Goal: Transaction & Acquisition: Purchase product/service

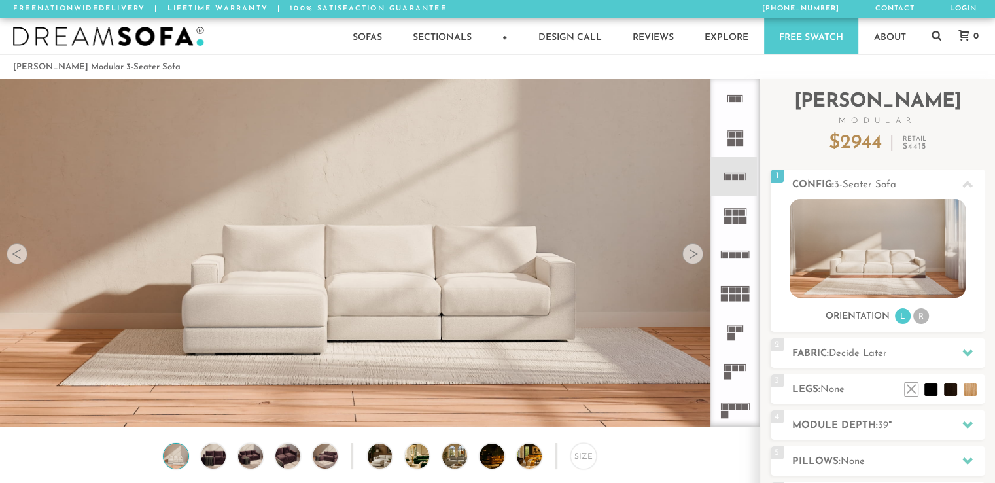
scroll to position [14557, 985]
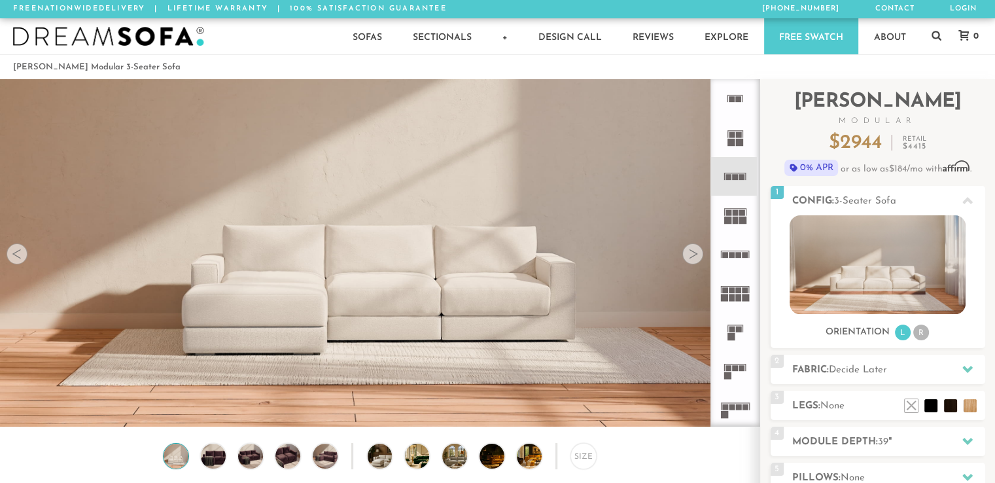
click at [731, 365] on rect at bounding box center [729, 368] width 6 height 6
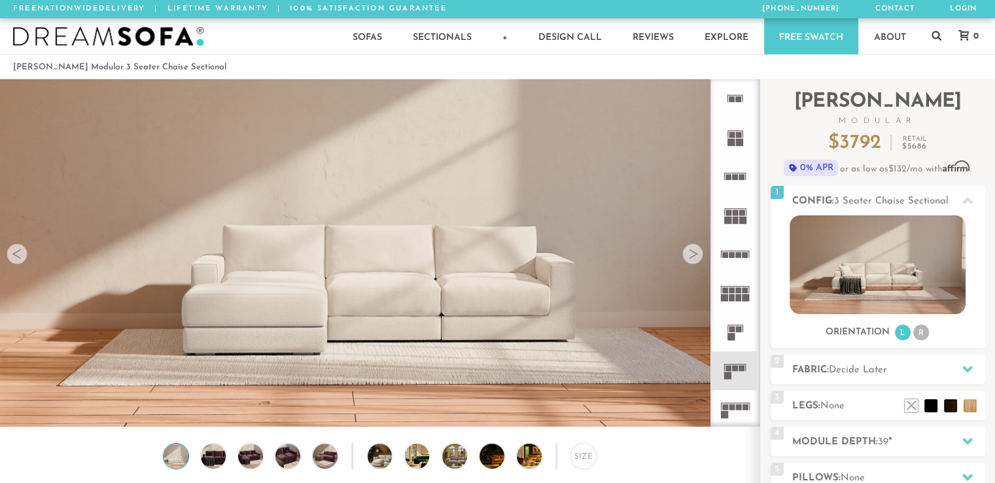
click at [692, 252] on div at bounding box center [693, 253] width 21 height 21
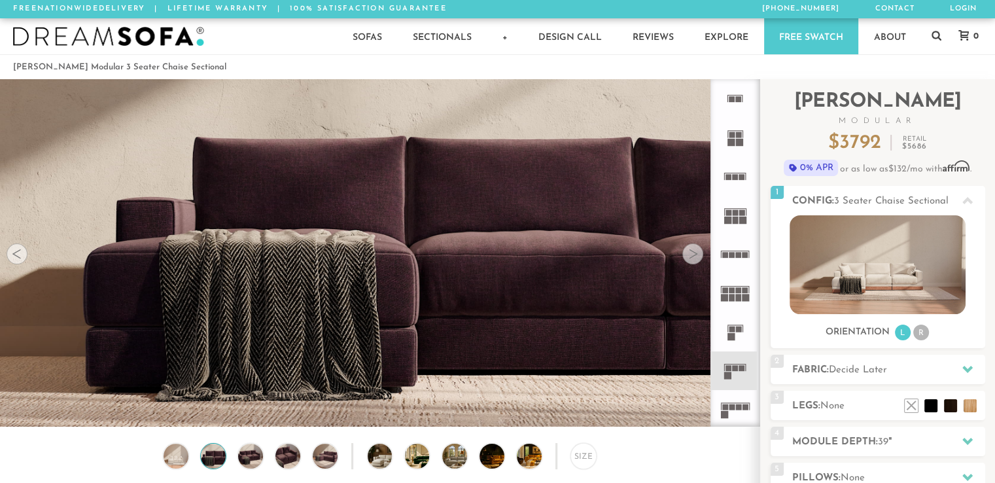
click at [692, 252] on div at bounding box center [693, 253] width 21 height 21
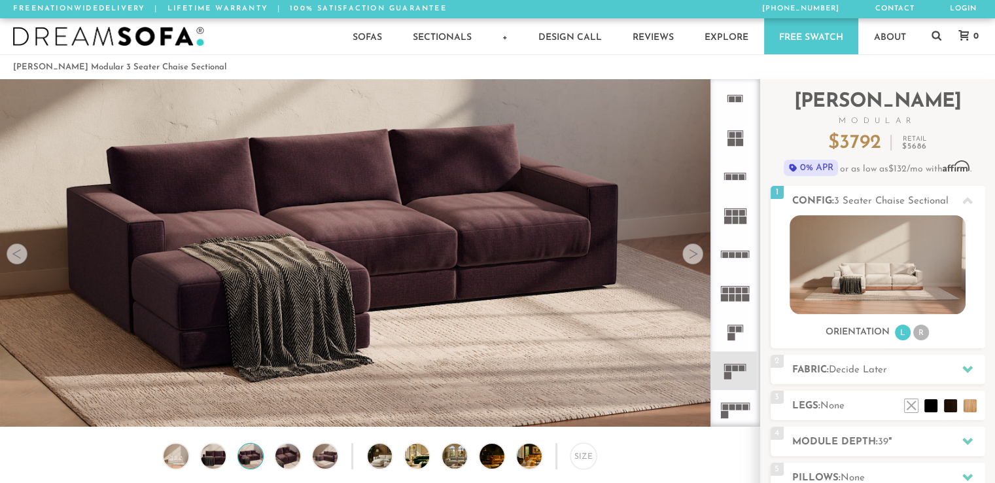
click at [692, 252] on div at bounding box center [693, 253] width 21 height 21
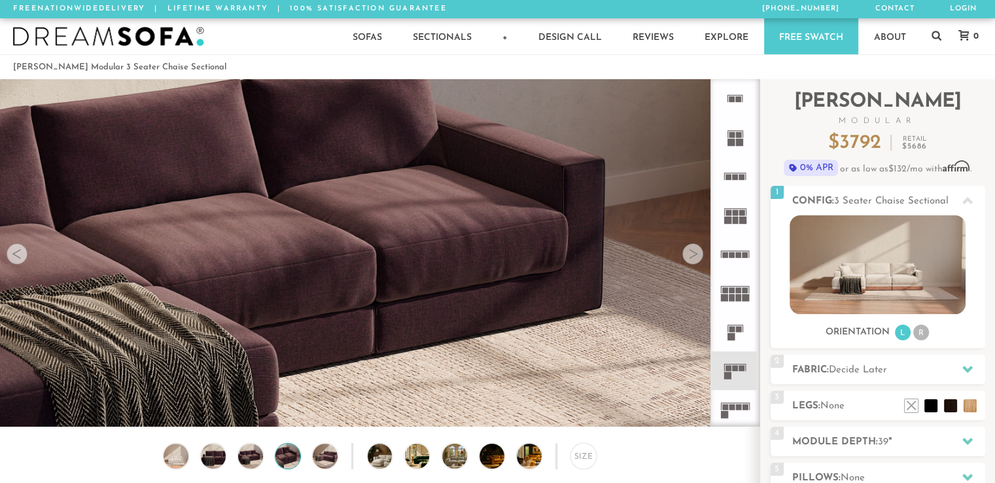
click at [692, 252] on div at bounding box center [693, 253] width 21 height 21
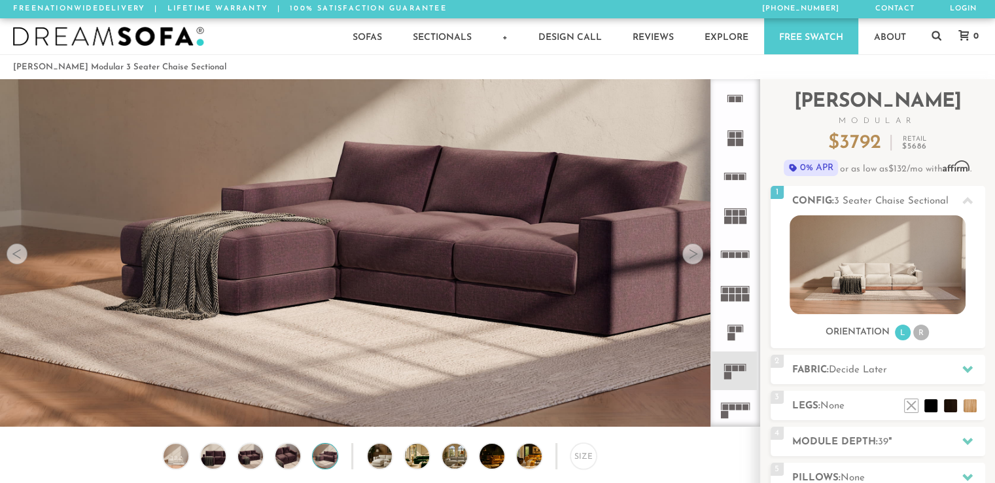
click at [692, 252] on div at bounding box center [693, 253] width 21 height 21
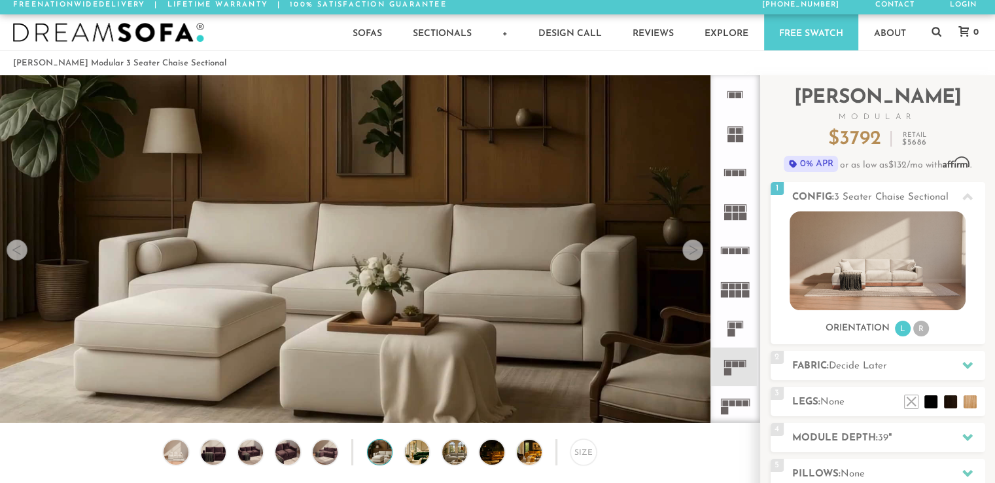
scroll to position [3, 0]
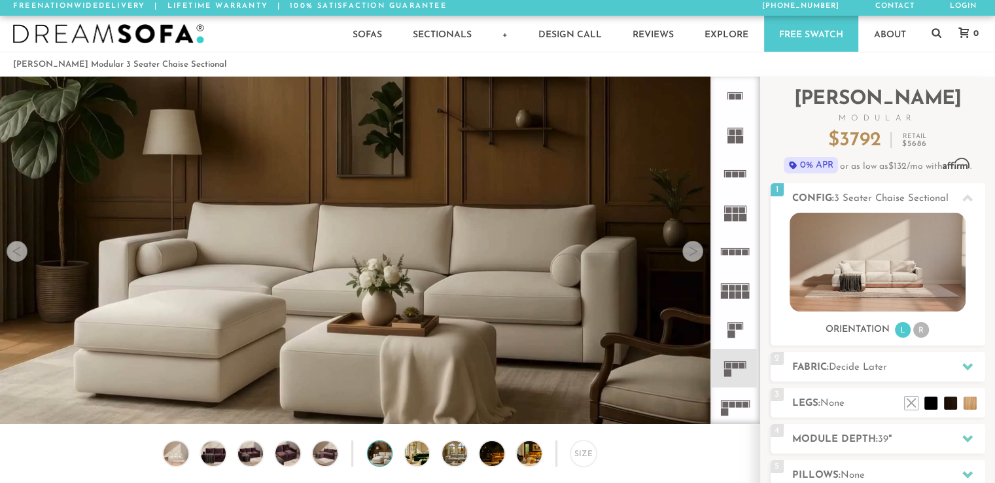
click at [694, 248] on div at bounding box center [693, 251] width 21 height 21
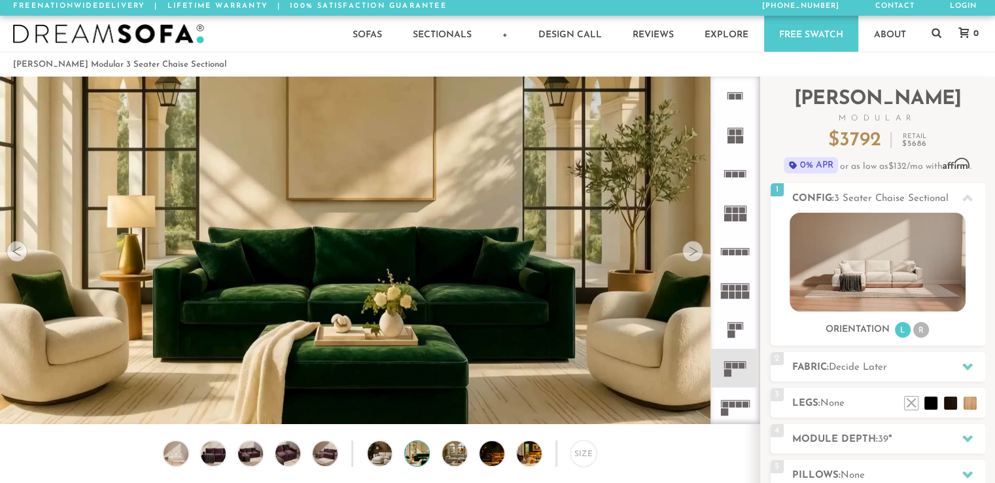
click at [692, 248] on div at bounding box center [693, 251] width 21 height 21
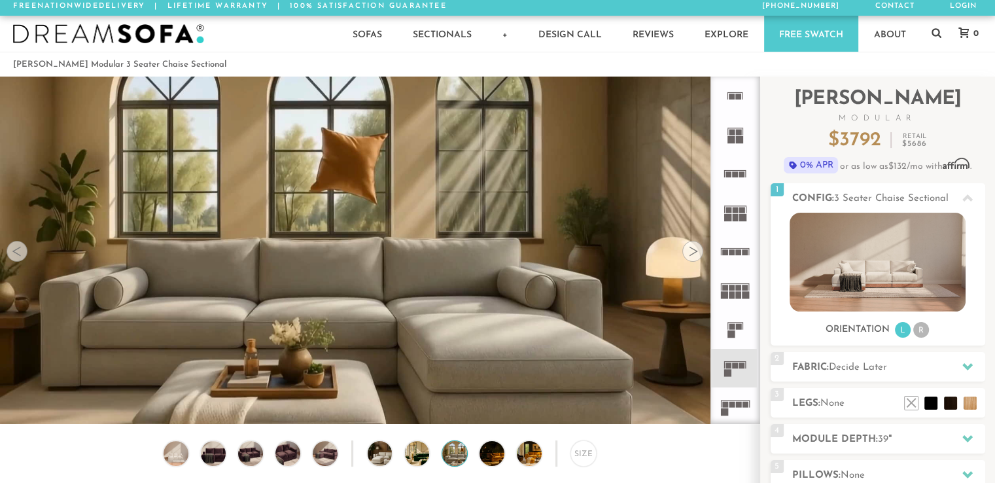
click at [692, 248] on div at bounding box center [693, 251] width 21 height 21
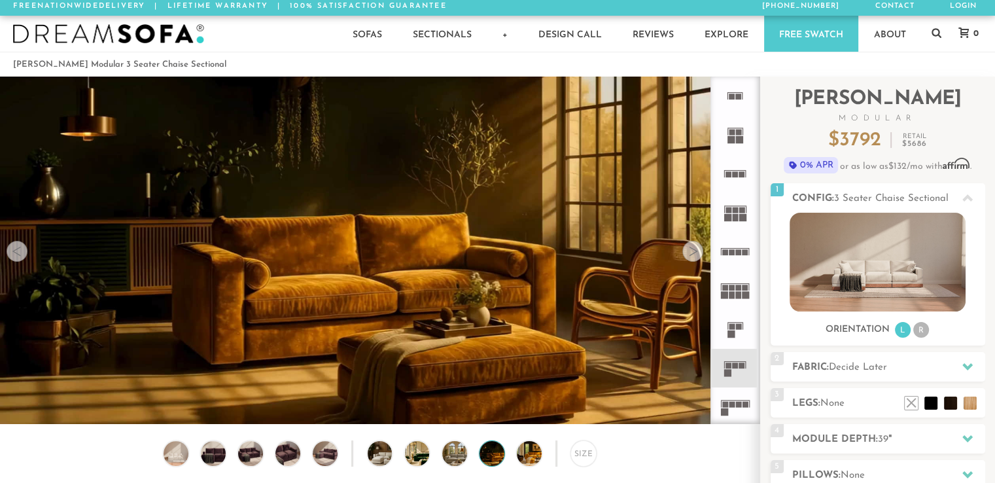
click at [691, 248] on div at bounding box center [693, 251] width 21 height 21
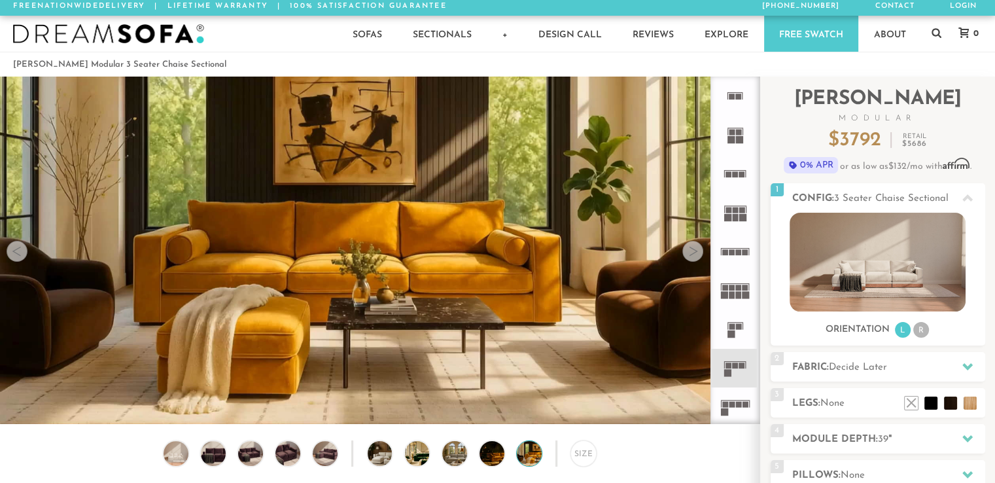
click at [691, 248] on div at bounding box center [693, 251] width 21 height 21
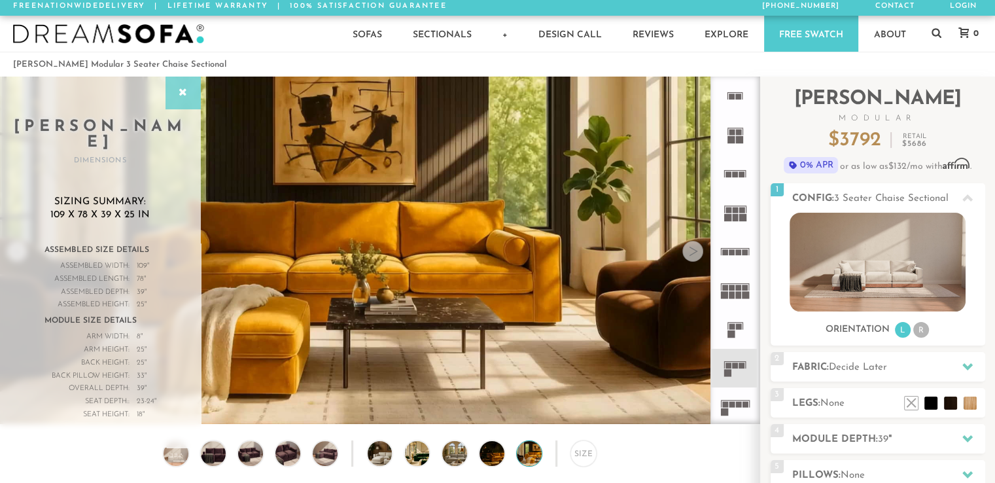
click at [186, 92] on icon at bounding box center [183, 93] width 14 height 10
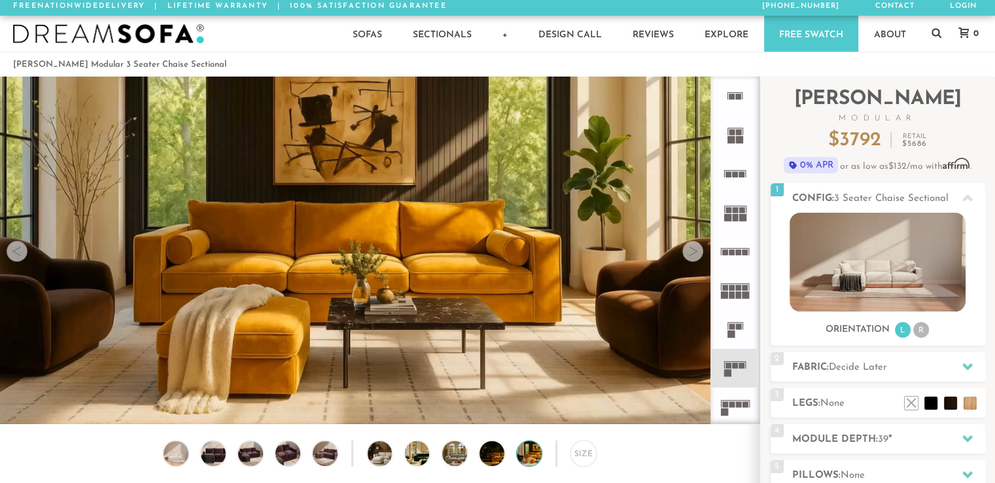
click at [691, 257] on div at bounding box center [693, 251] width 21 height 21
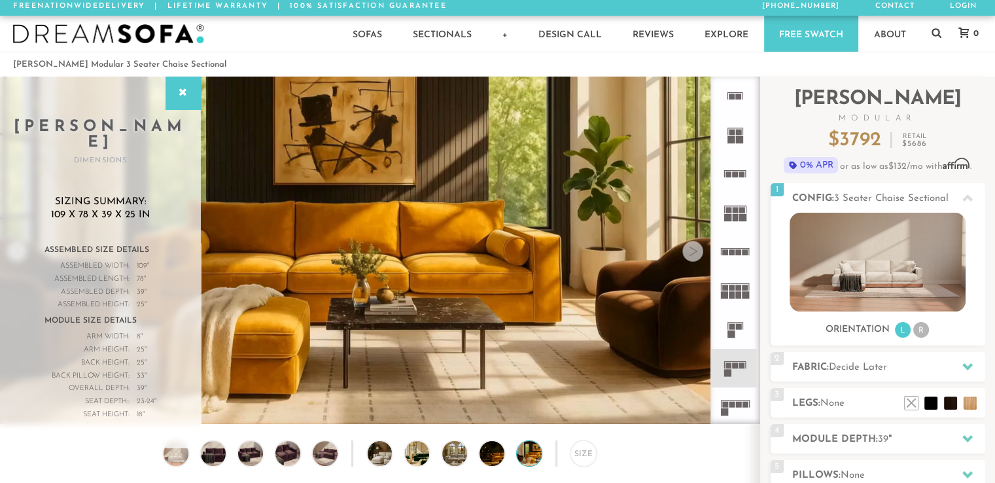
click at [688, 247] on div at bounding box center [693, 251] width 21 height 21
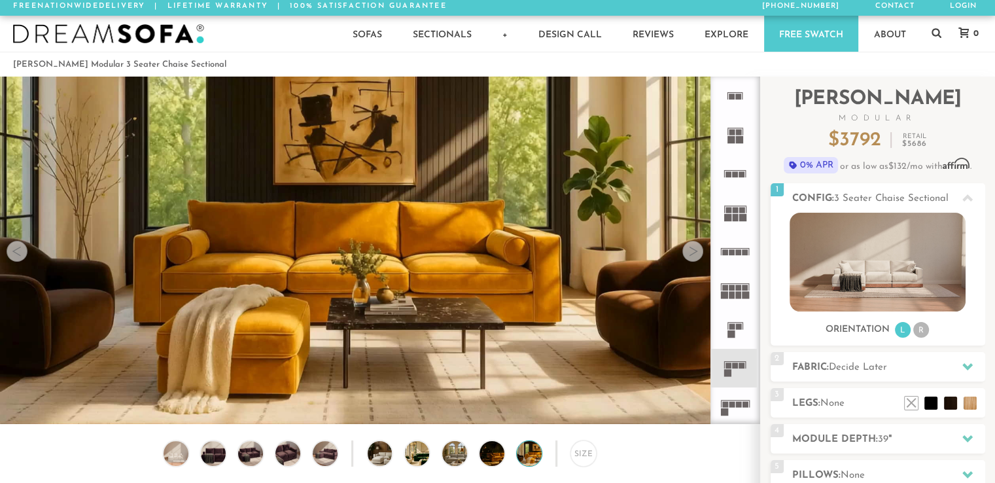
click at [693, 249] on div at bounding box center [693, 251] width 21 height 21
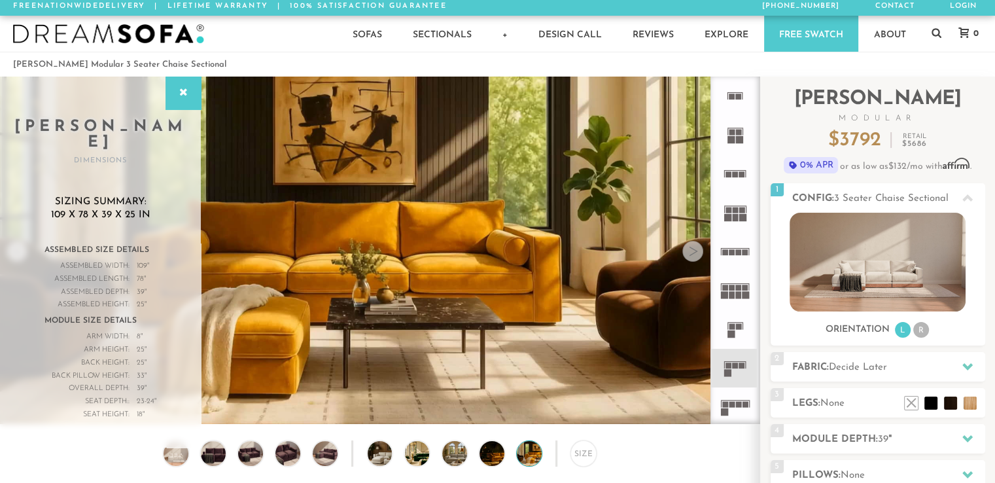
click at [692, 249] on div at bounding box center [693, 251] width 21 height 21
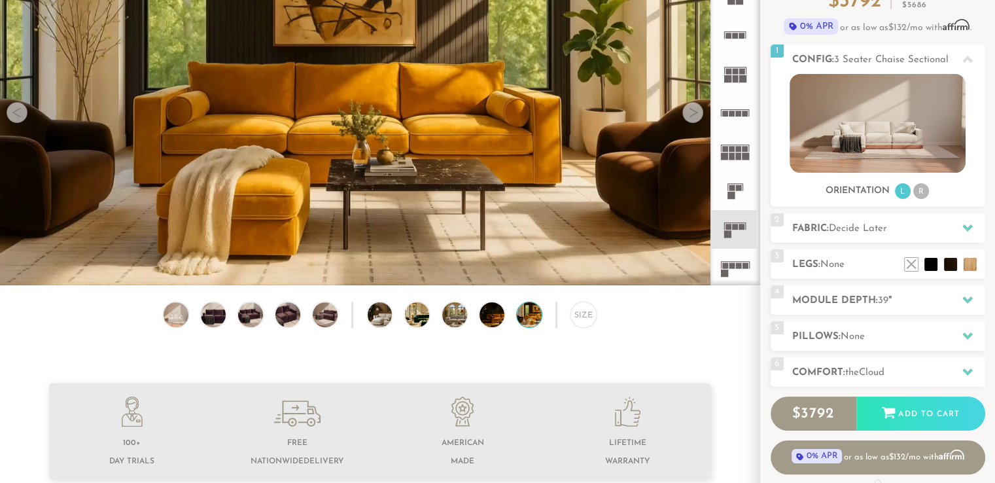
scroll to position [139, 0]
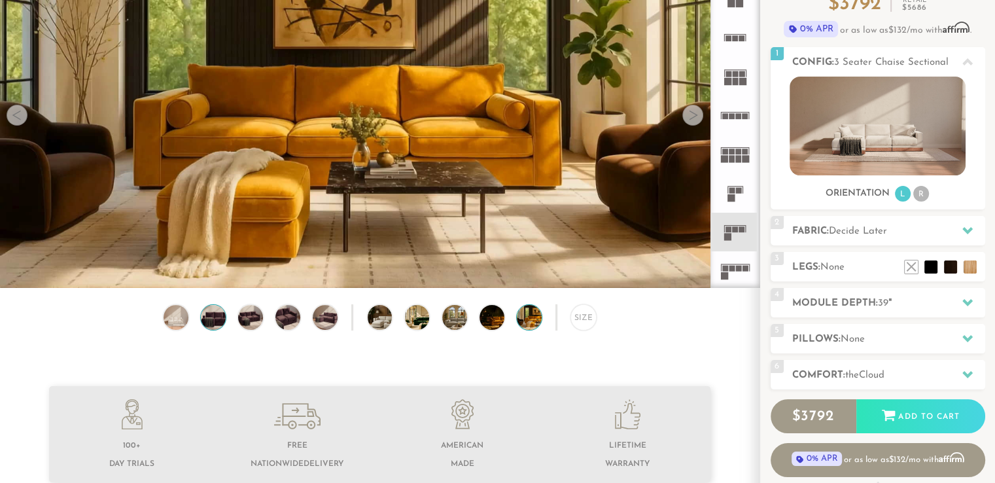
click at [215, 325] on img at bounding box center [212, 317] width 29 height 25
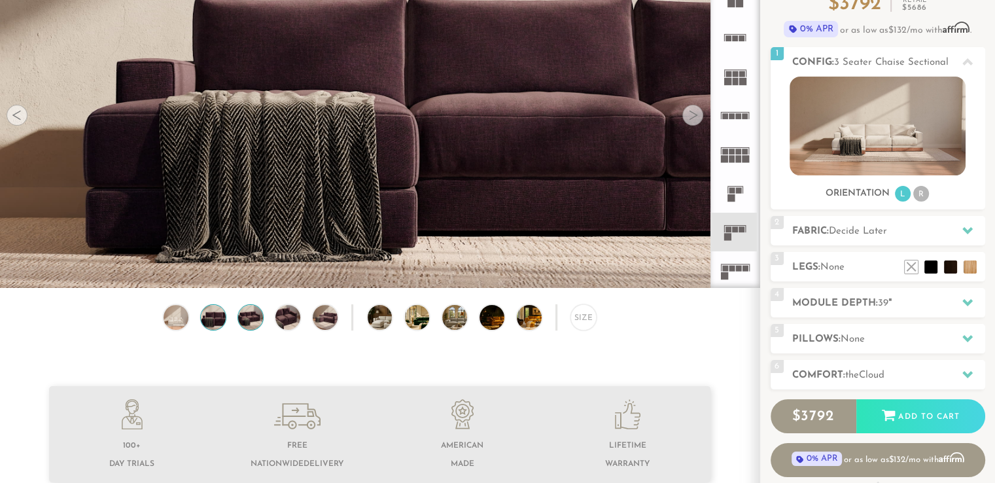
click at [259, 323] on img at bounding box center [250, 317] width 29 height 25
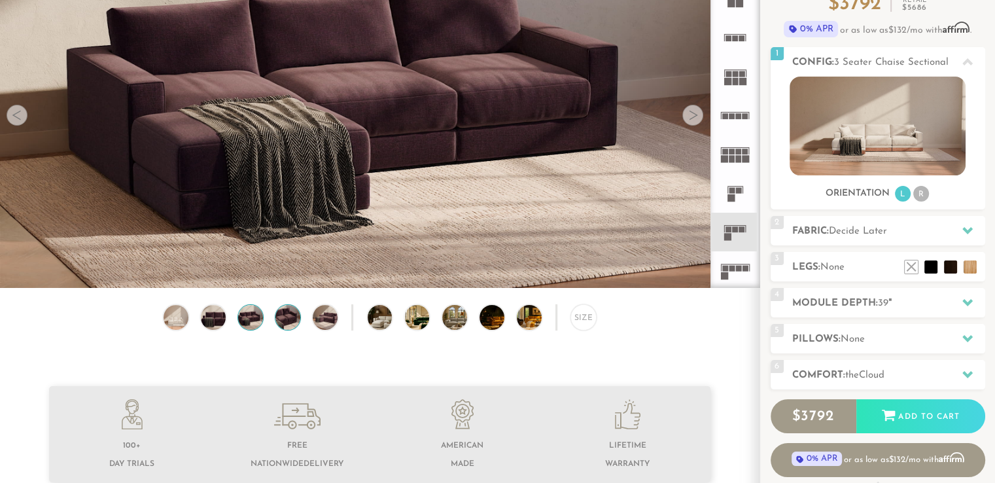
click at [283, 323] on img at bounding box center [287, 317] width 29 height 25
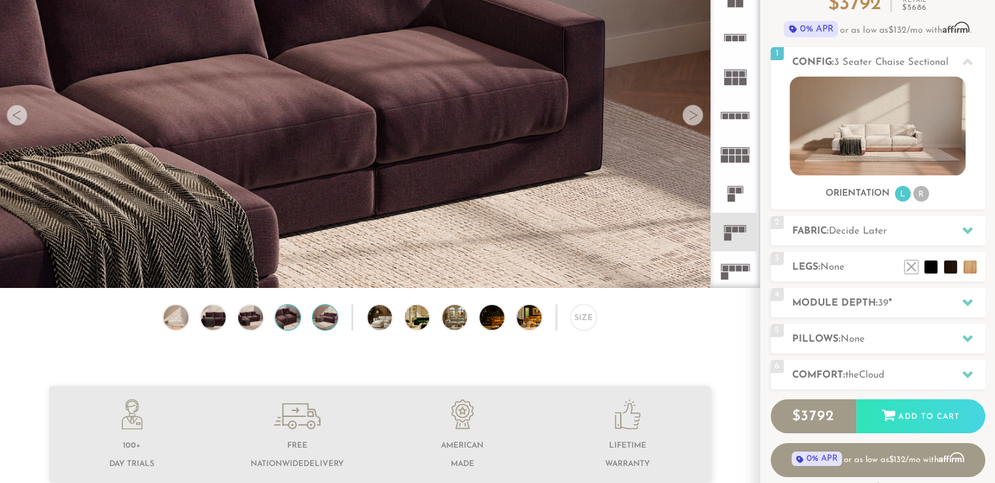
click at [320, 325] on img at bounding box center [325, 317] width 29 height 25
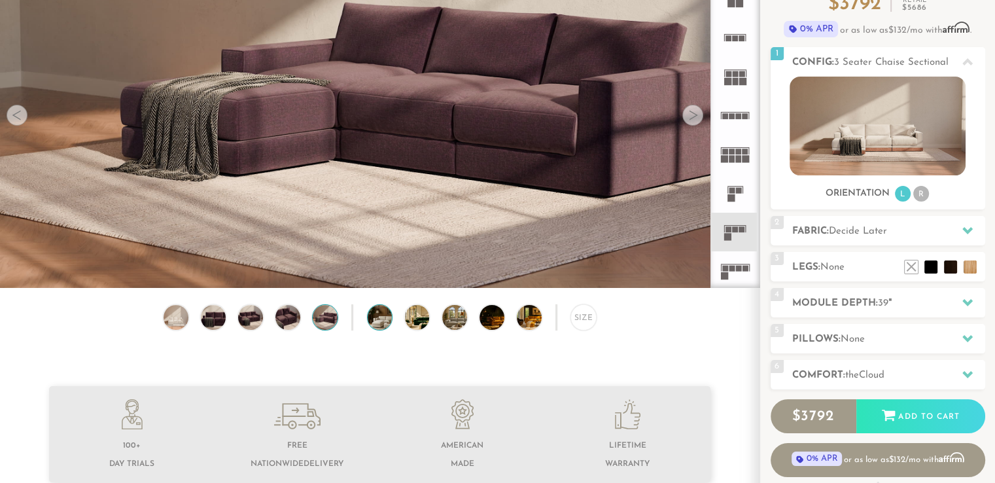
click at [380, 326] on img at bounding box center [390, 317] width 44 height 25
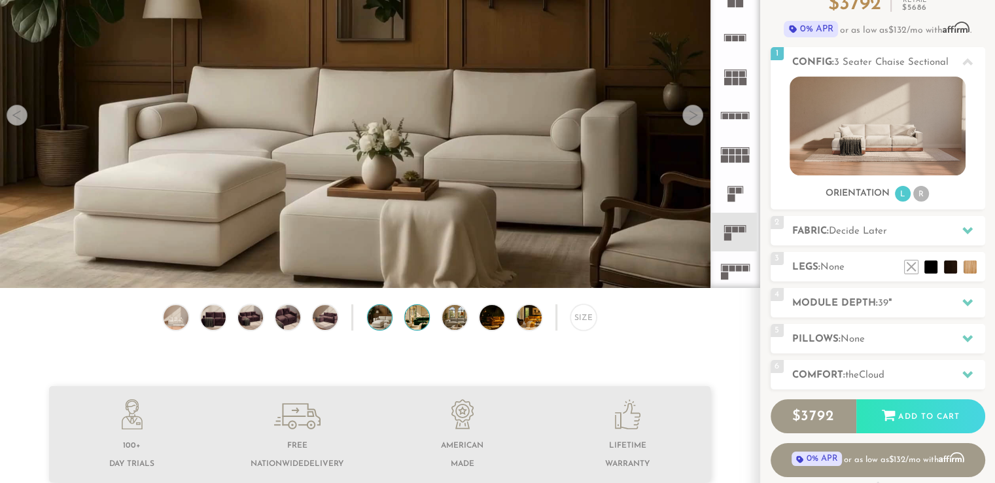
click at [419, 322] on img at bounding box center [427, 317] width 44 height 25
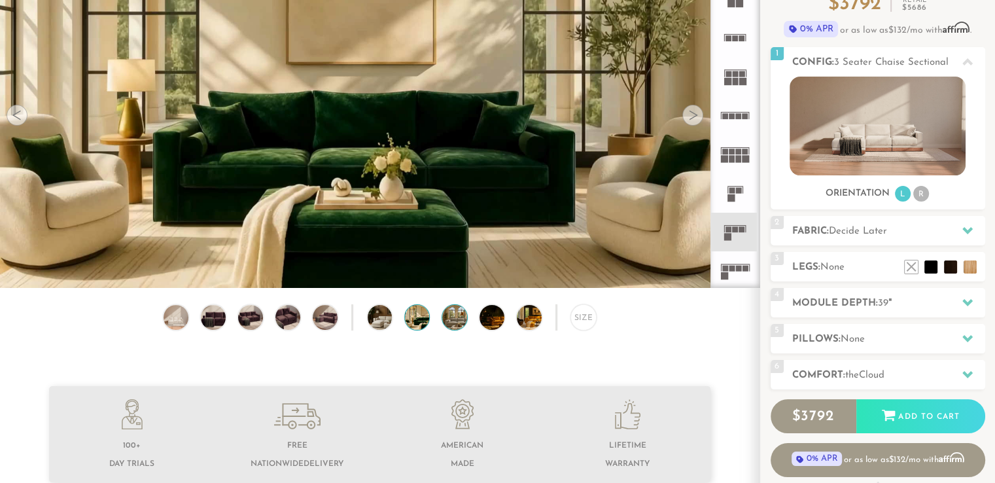
click at [457, 327] on img at bounding box center [464, 317] width 44 height 25
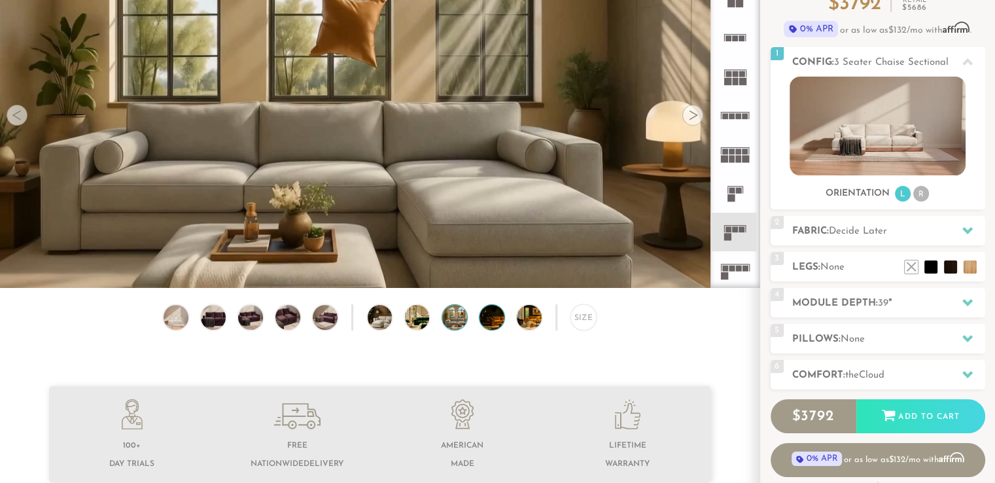
click at [488, 324] on img at bounding box center [502, 317] width 44 height 25
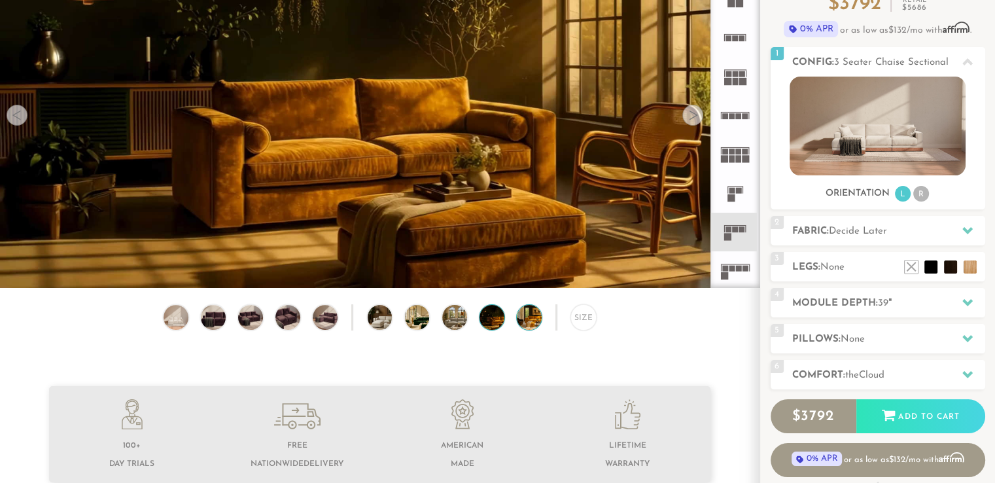
click at [535, 321] on img at bounding box center [539, 317] width 44 height 25
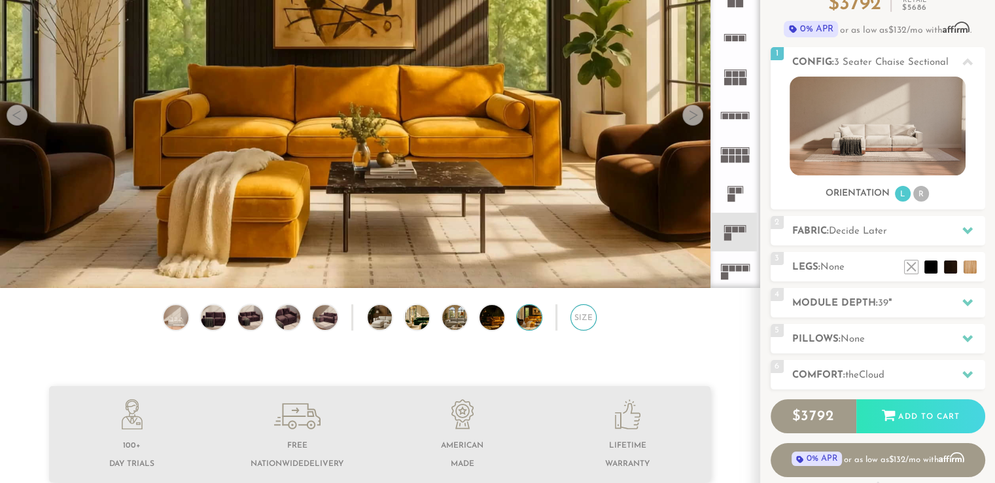
click at [583, 322] on div "Size" at bounding box center [584, 317] width 26 height 26
